Goal: Task Accomplishment & Management: Manage account settings

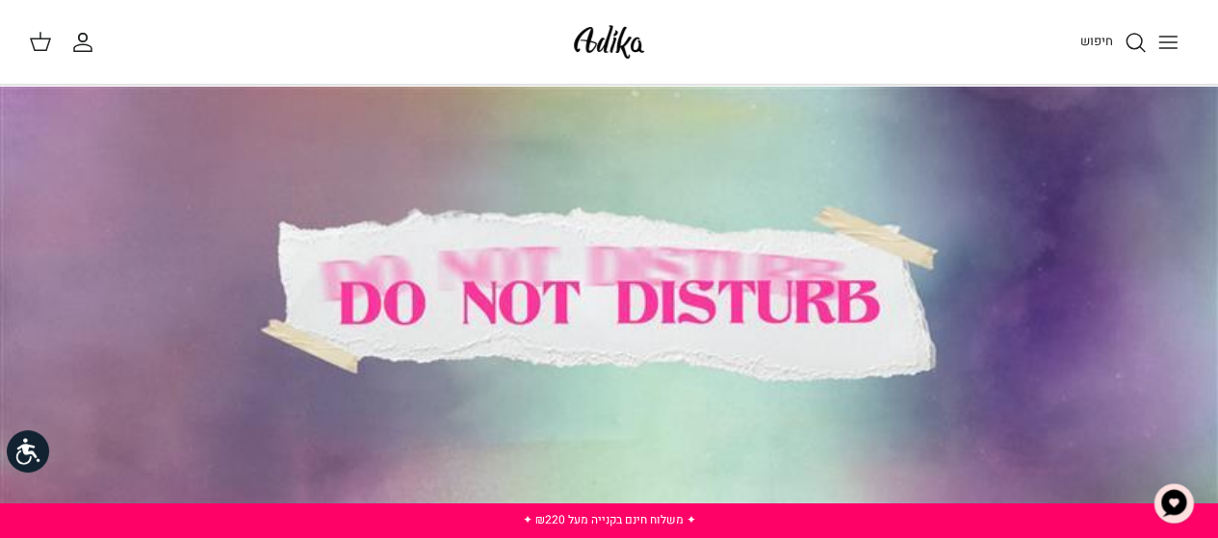
click at [85, 45] on icon "החשבון שלי" at bounding box center [82, 42] width 23 height 23
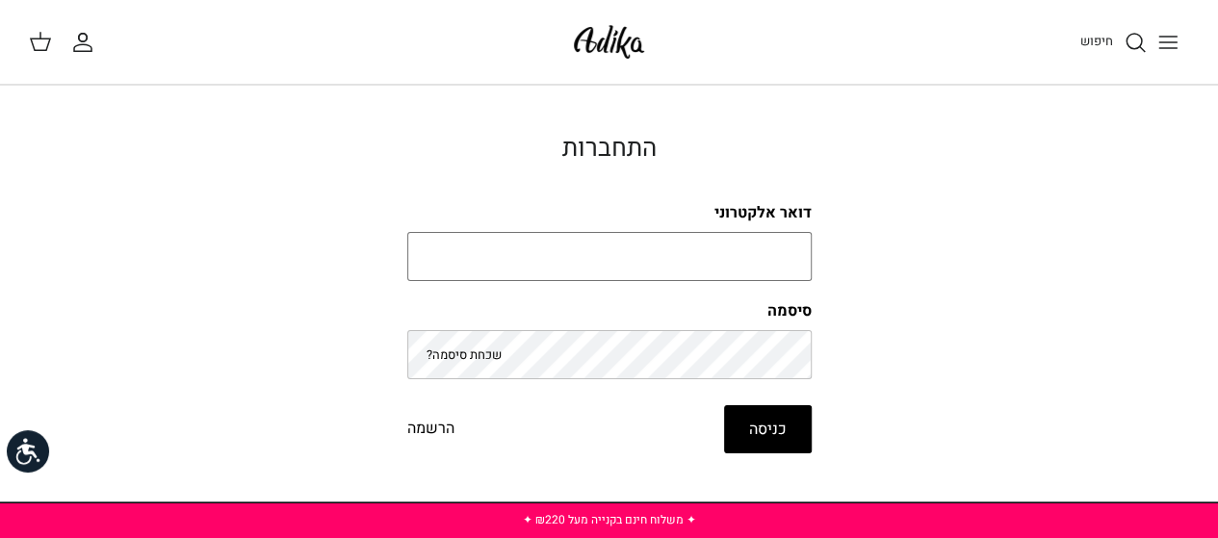
click at [688, 259] on input "דואר אלקטרוני" at bounding box center [609, 257] width 404 height 50
click at [665, 265] on input "דואר אלקטרוני" at bounding box center [609, 257] width 404 height 50
type input "[EMAIL_ADDRESS][DOMAIN_NAME]"
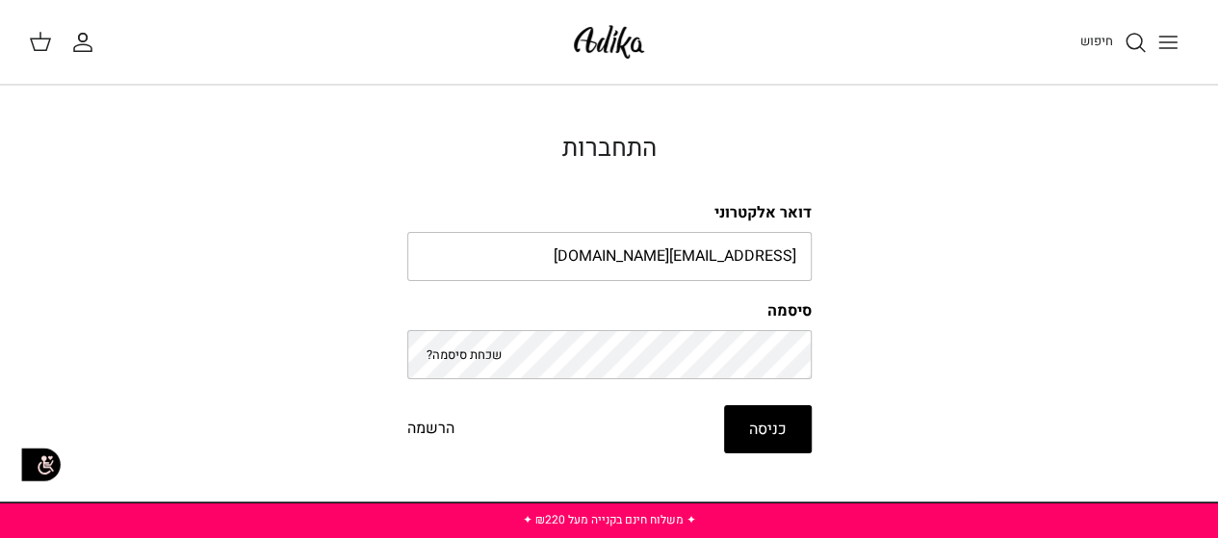
click at [748, 420] on button "כניסה" at bounding box center [768, 429] width 88 height 48
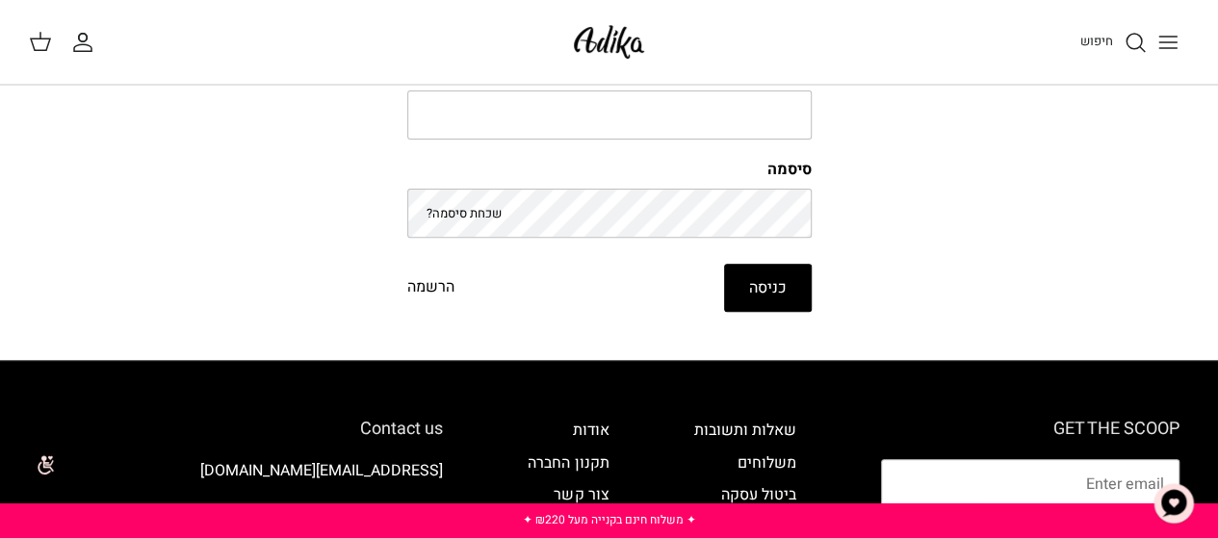
scroll to position [235, 0]
